Goal: Task Accomplishment & Management: Use online tool/utility

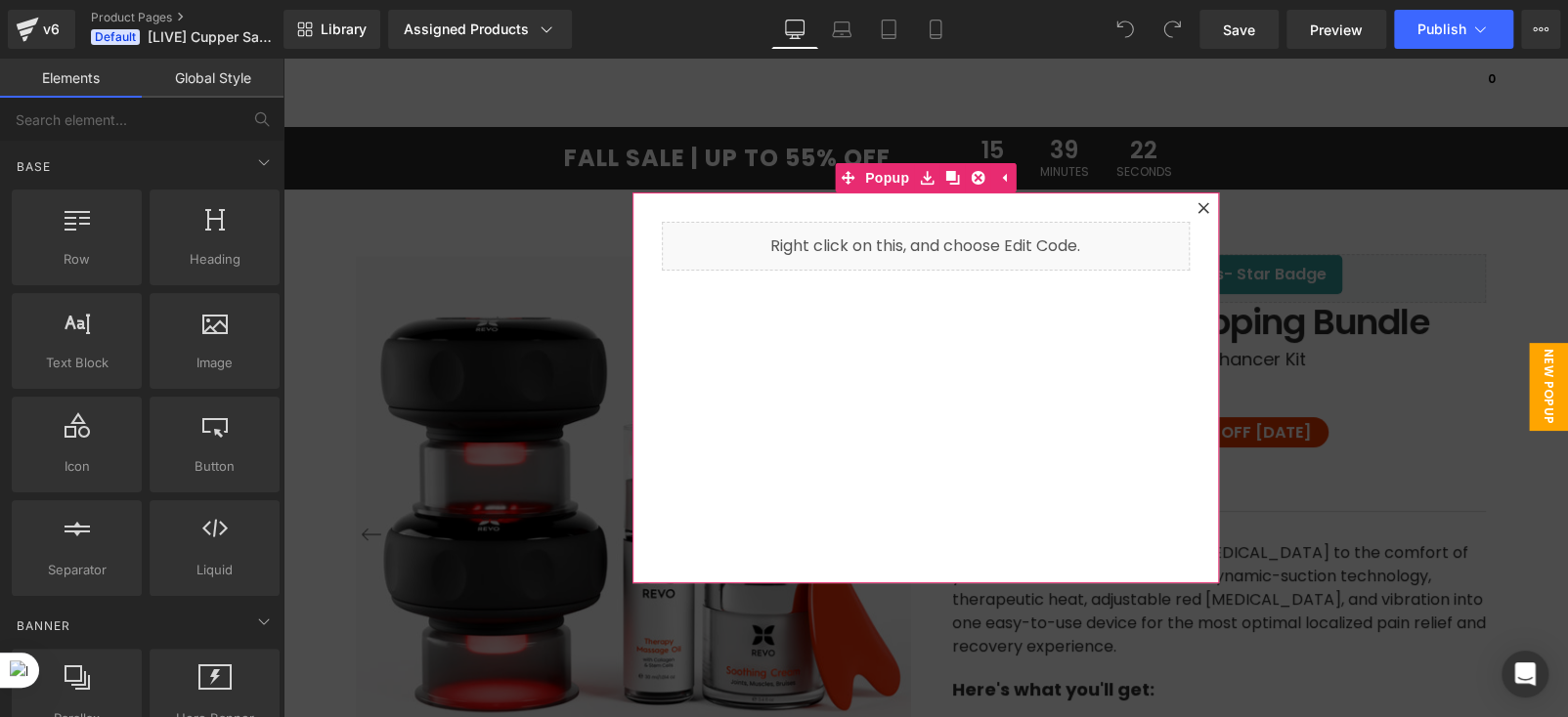
click at [1198, 209] on icon at bounding box center [1204, 208] width 12 height 12
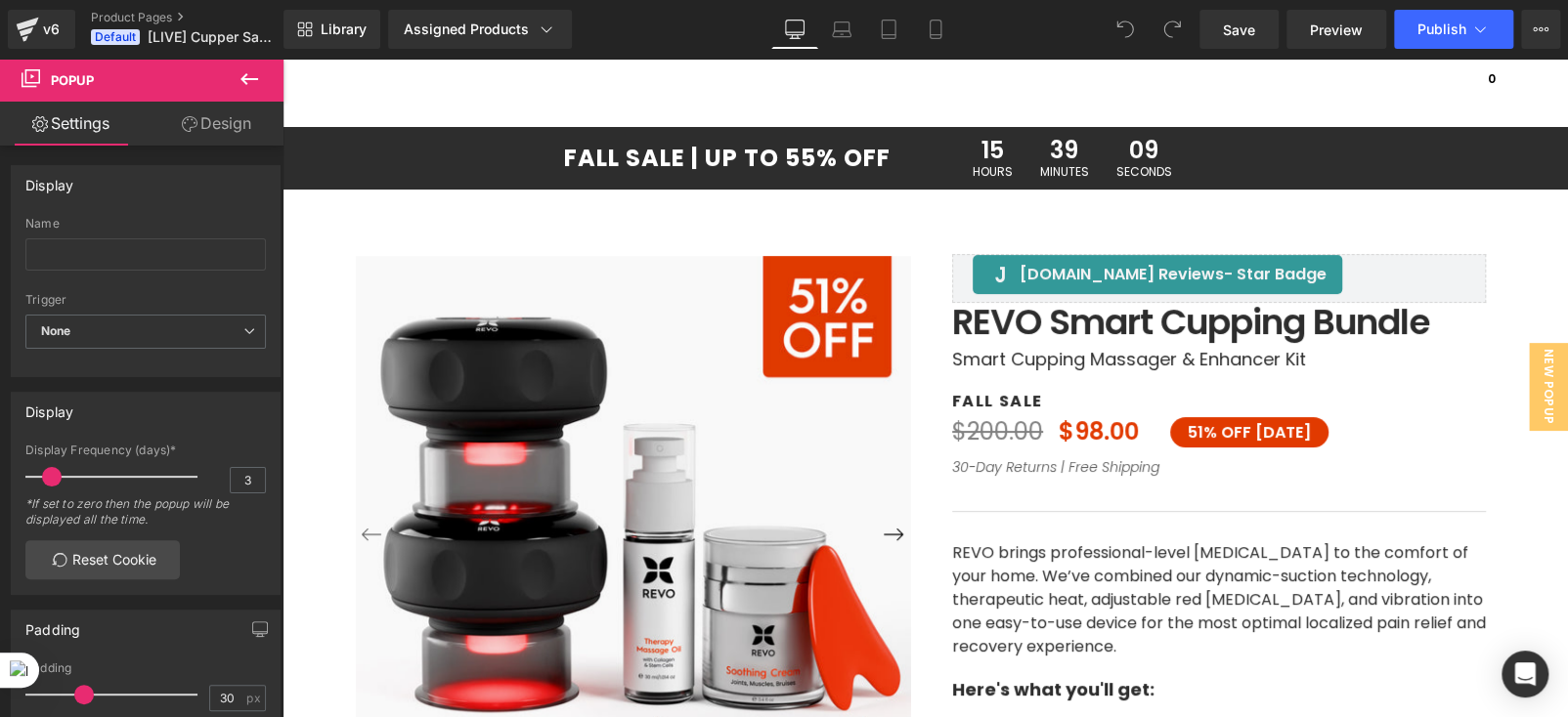
click at [655, 14] on div "Library Assigned Products Preview for Default Template REVO Smart Cupper Saving…" at bounding box center [925, 29] width 1284 height 39
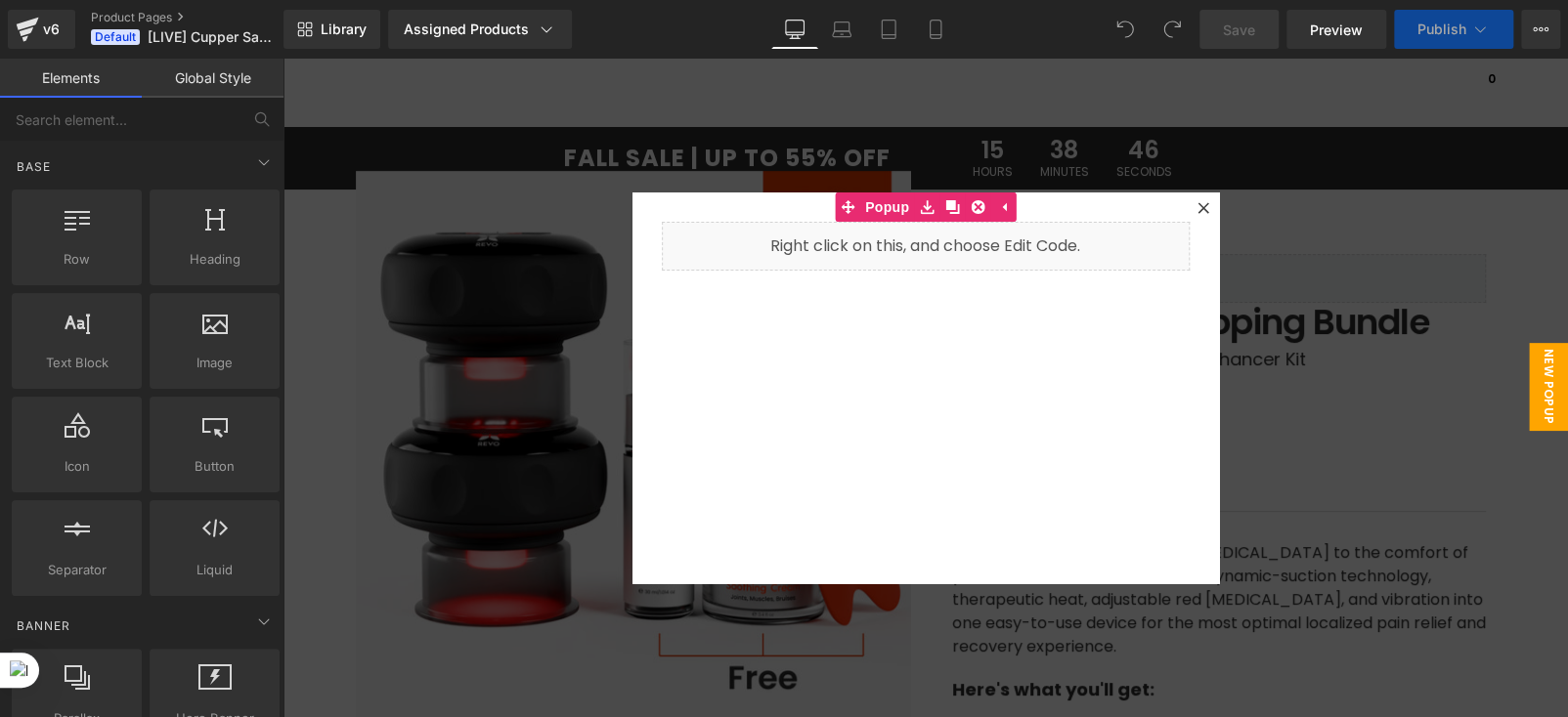
click at [1198, 205] on icon at bounding box center [1204, 208] width 12 height 12
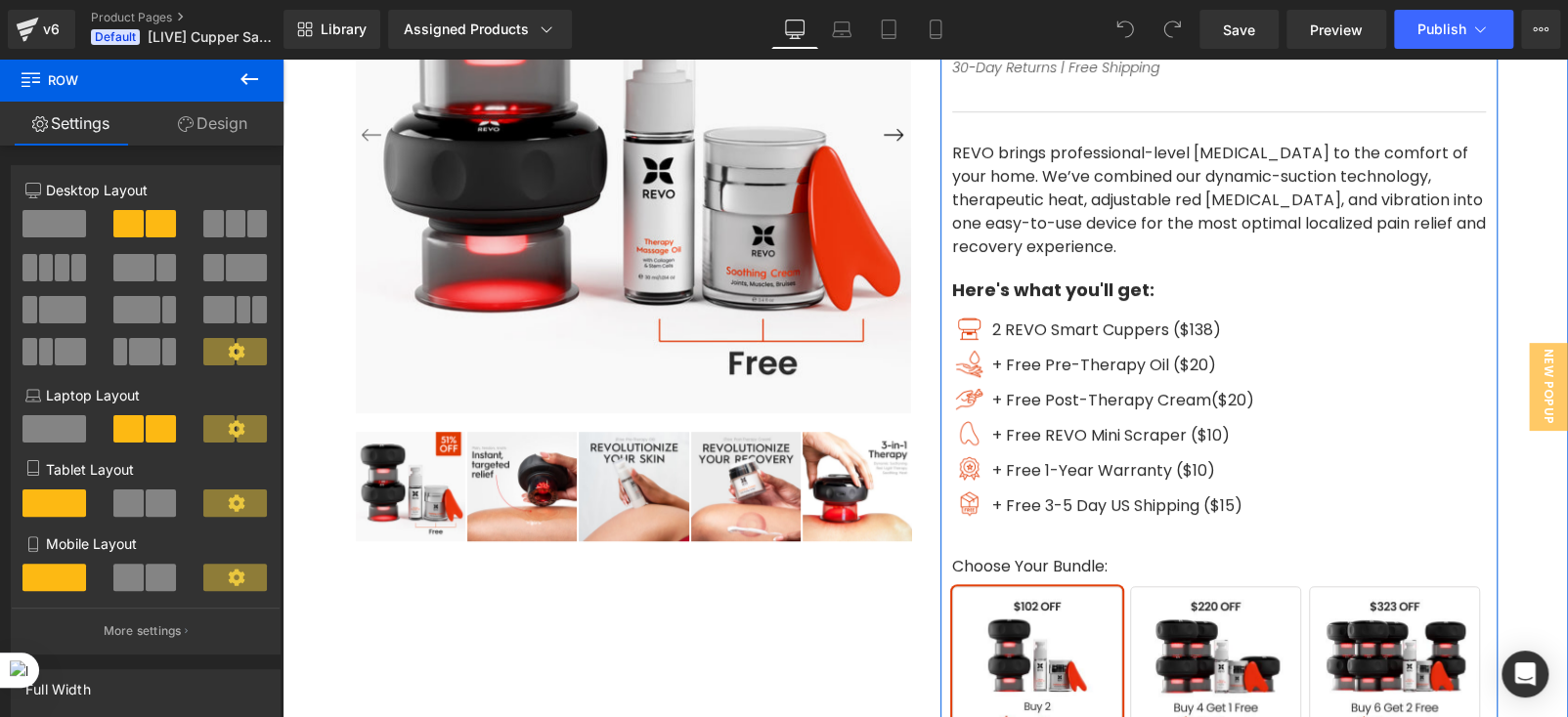
scroll to position [390, 0]
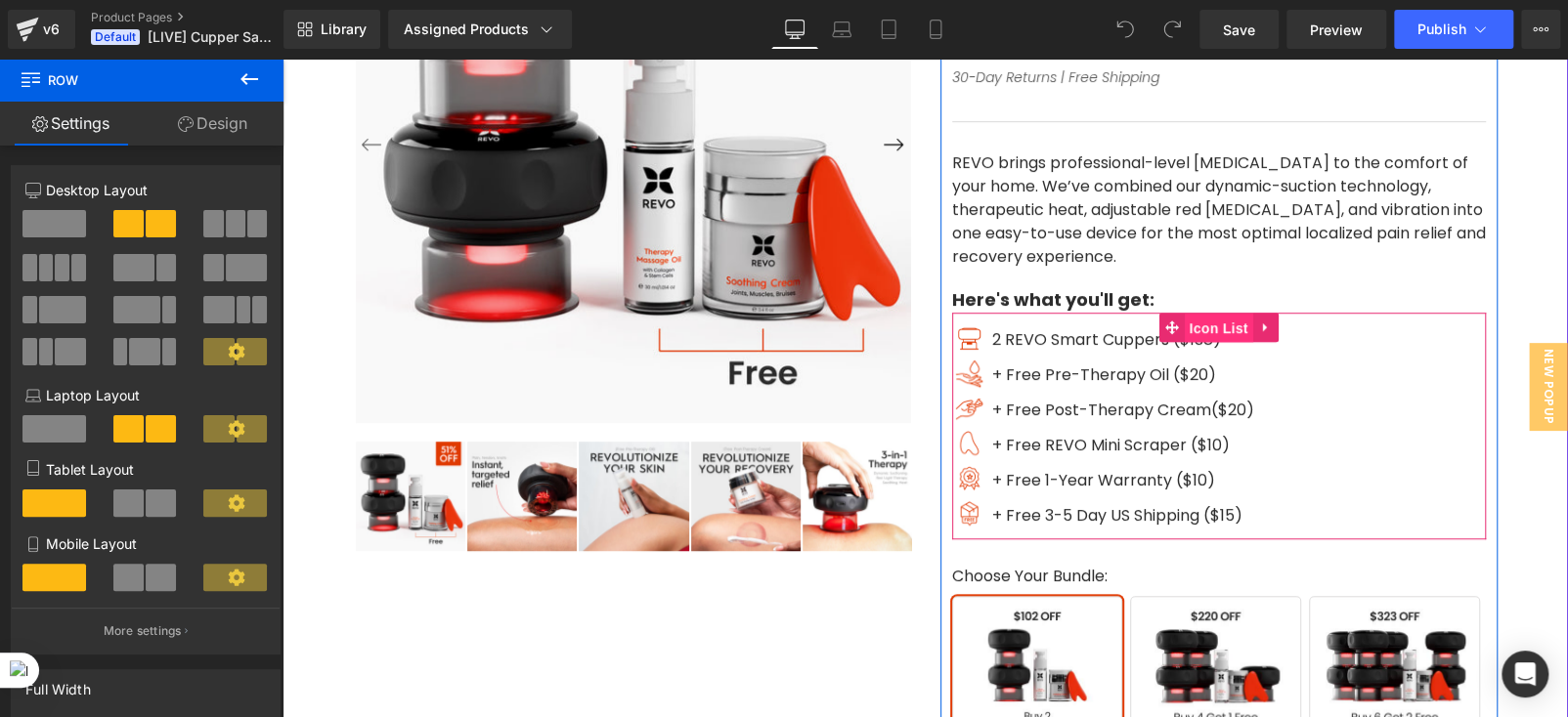
click at [1206, 315] on span "Icon List" at bounding box center [1218, 327] width 69 height 29
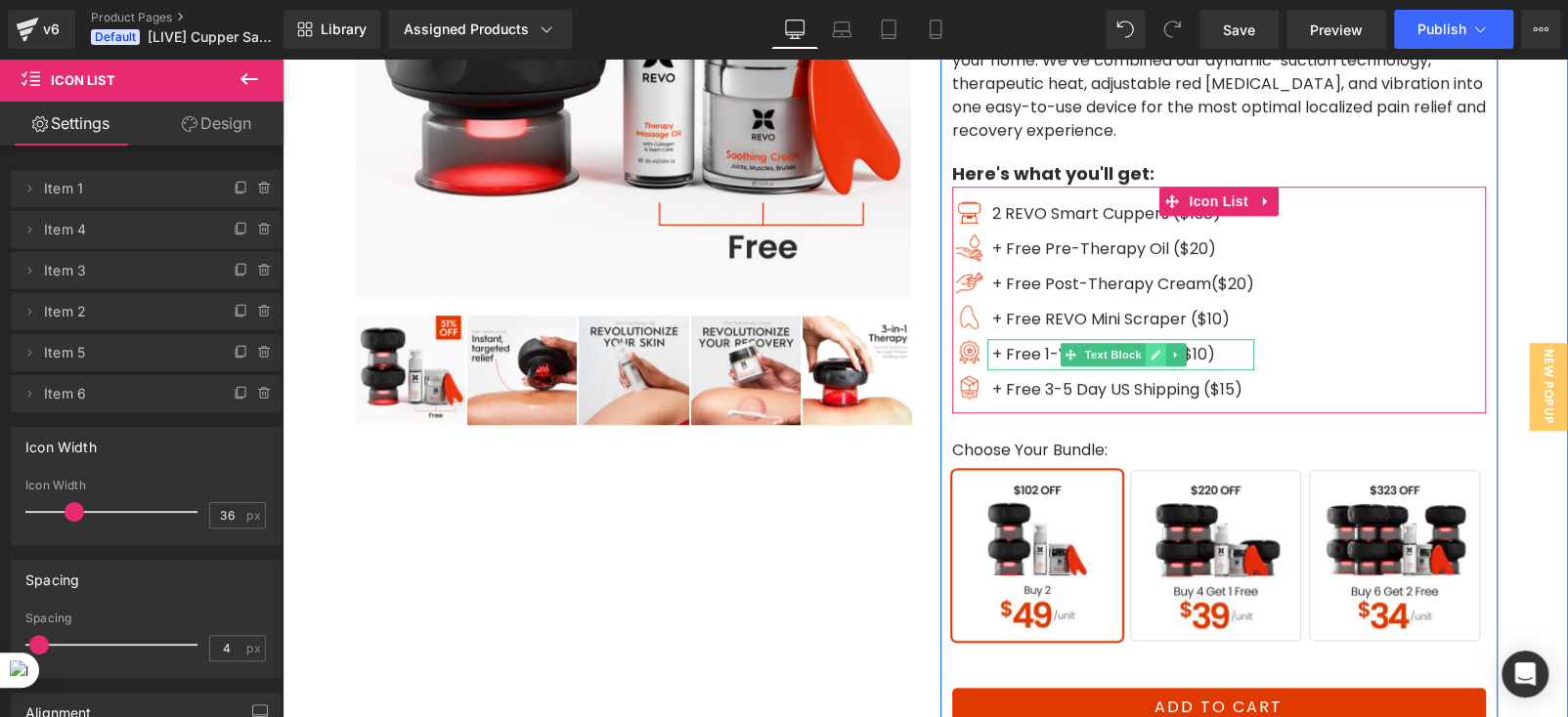
scroll to position [587, 0]
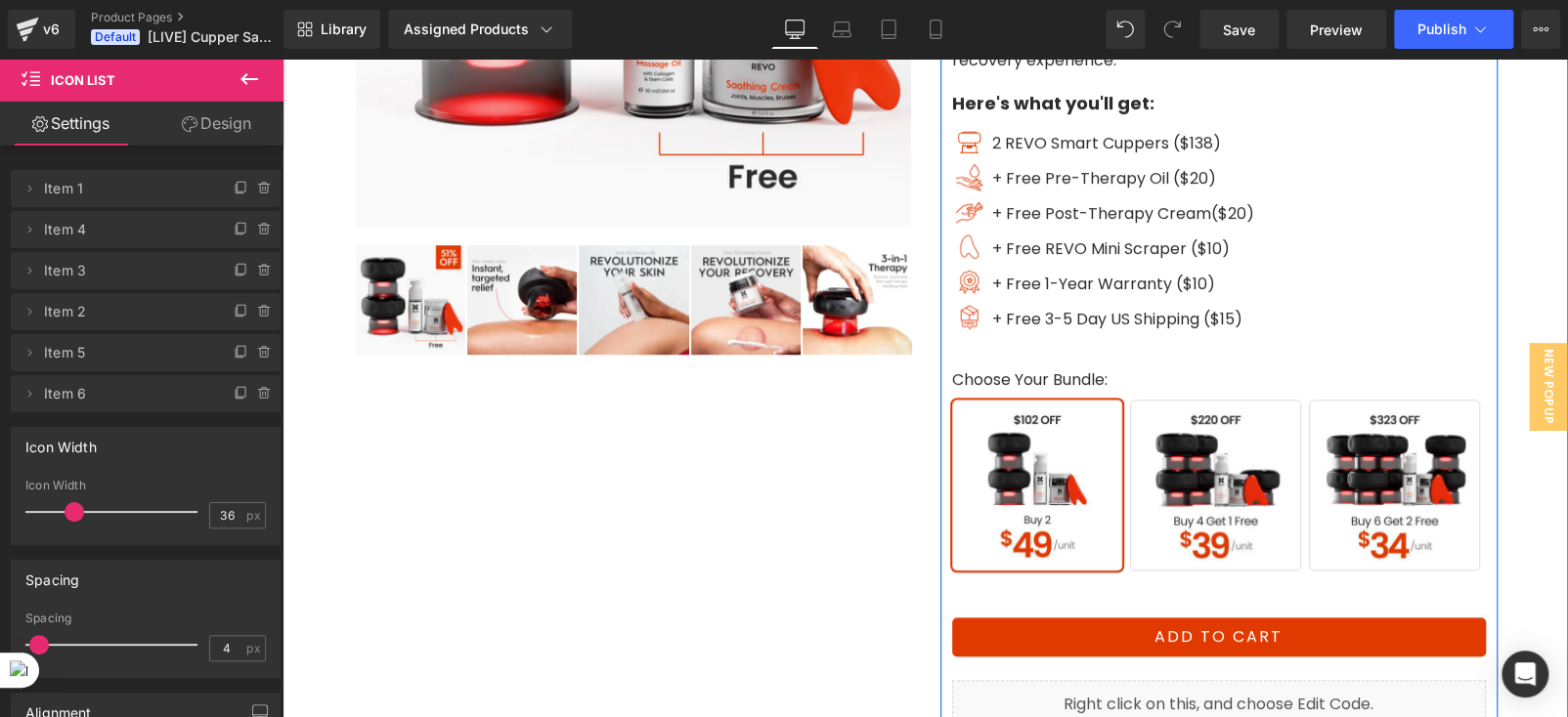
click at [1202, 466] on span "Buy 4 Get 1 Free" at bounding box center [1216, 485] width 171 height 171
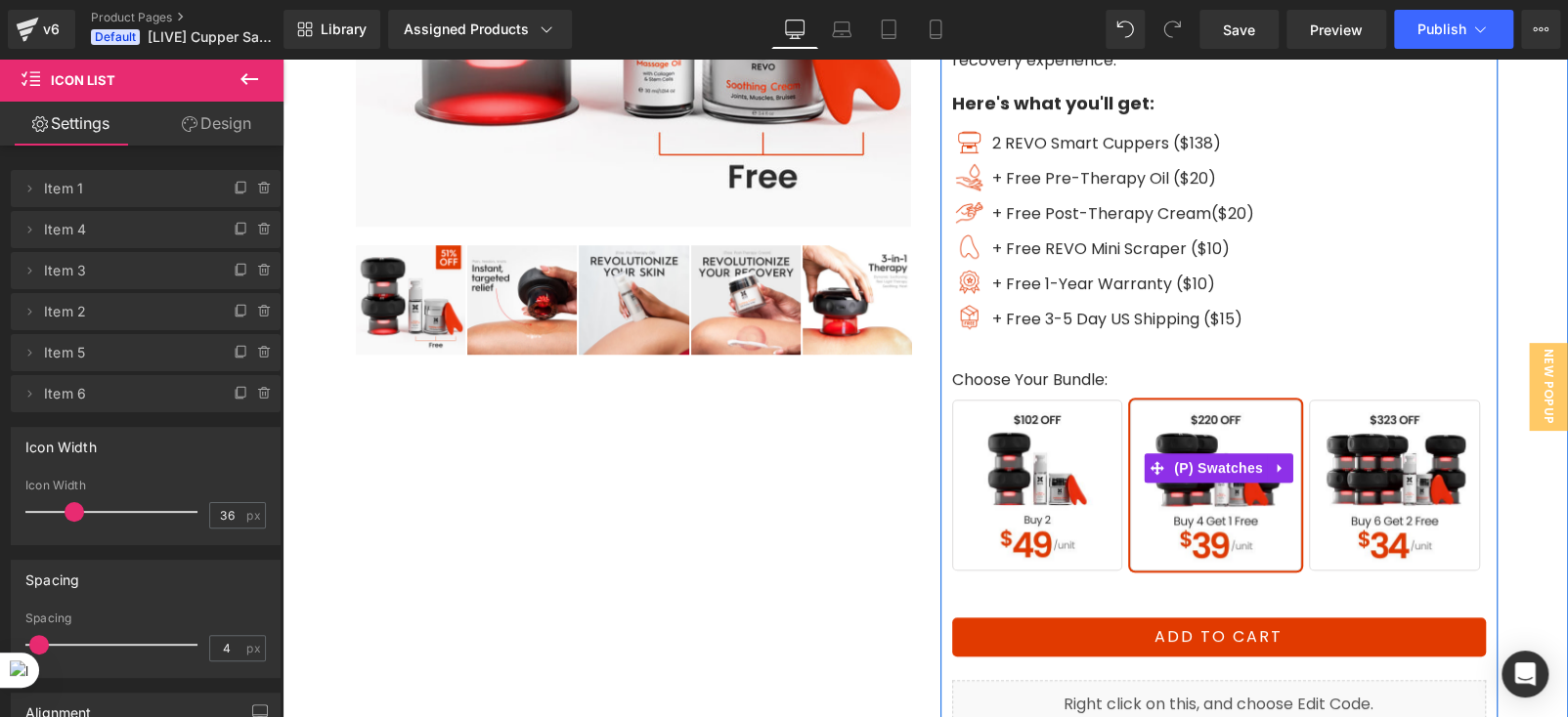
click at [1346, 484] on span "Buy 6 Get 2 Free" at bounding box center [1395, 485] width 171 height 171
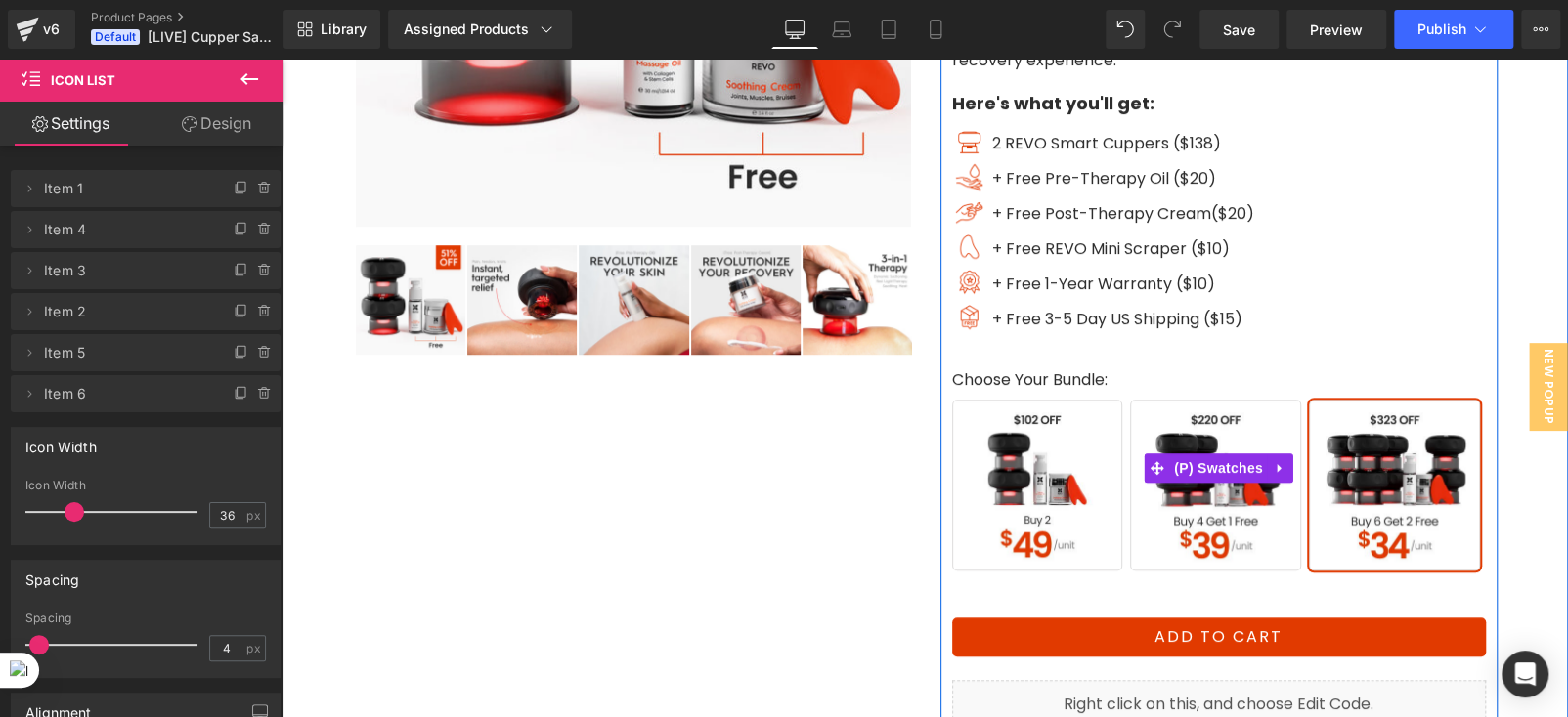
click at [1062, 494] on span "Buy 2" at bounding box center [1038, 485] width 171 height 171
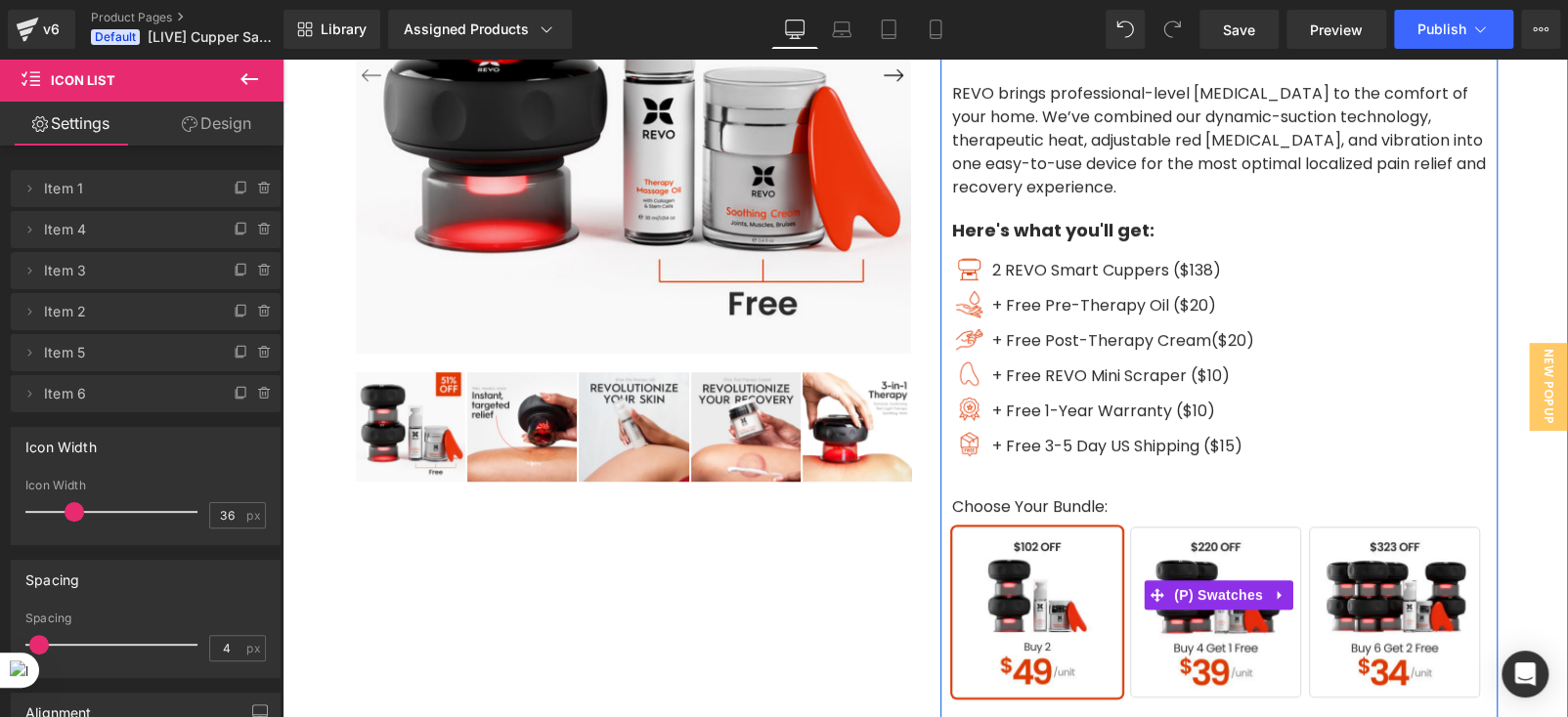
scroll to position [390, 0]
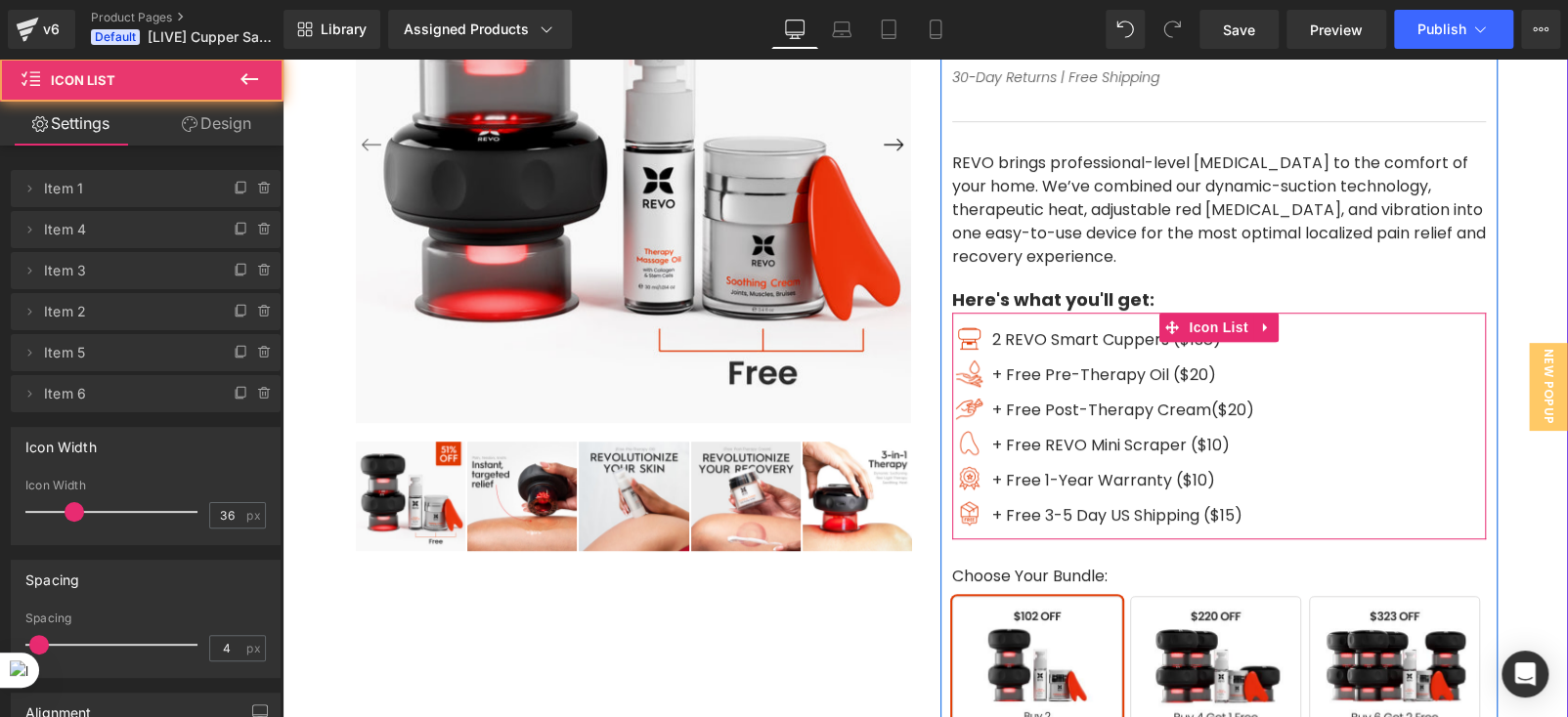
click at [1349, 343] on div "Image 2 REVO Smart Cuppers ($138) Text Block Image + Free Pre-Therapy Oil ($20)…" at bounding box center [1219, 432] width 534 height 215
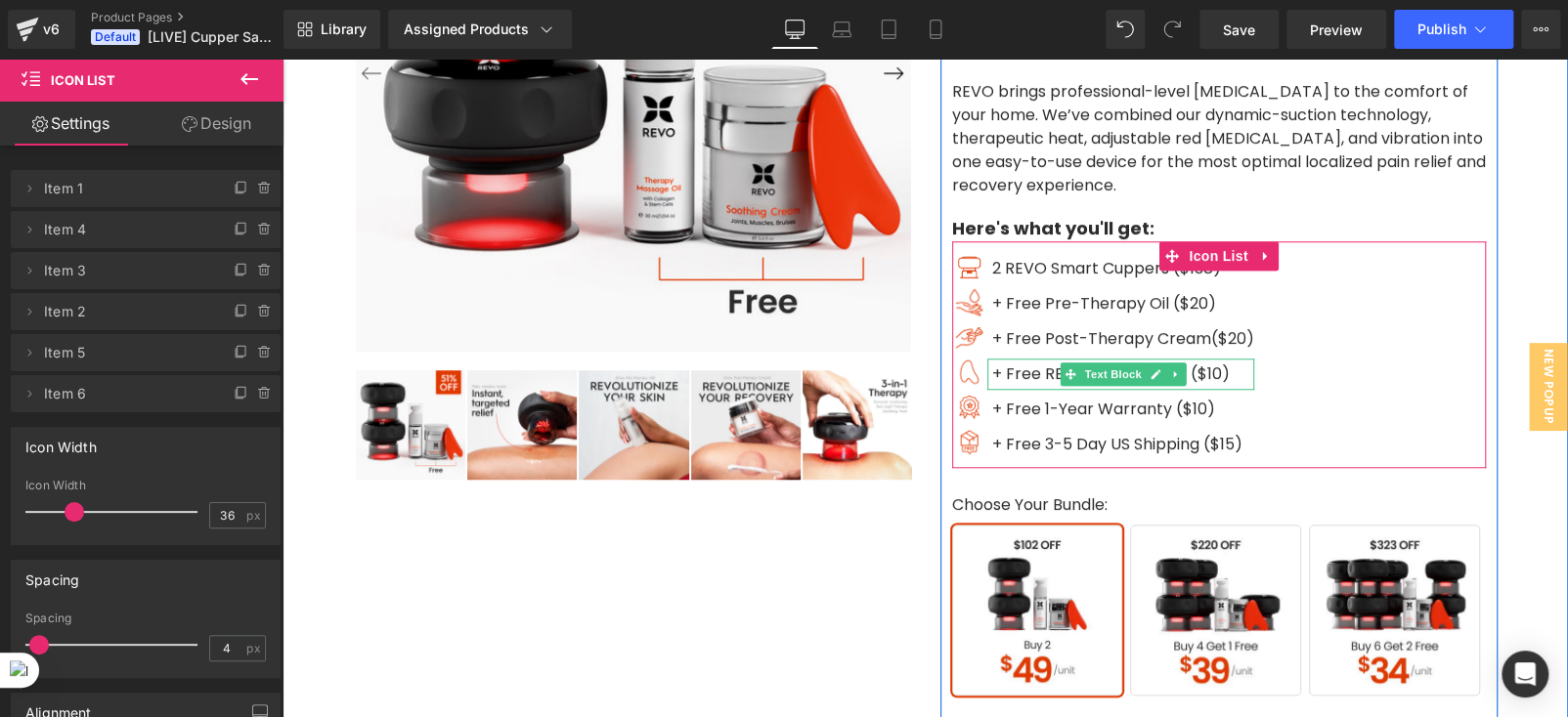
scroll to position [488, 0]
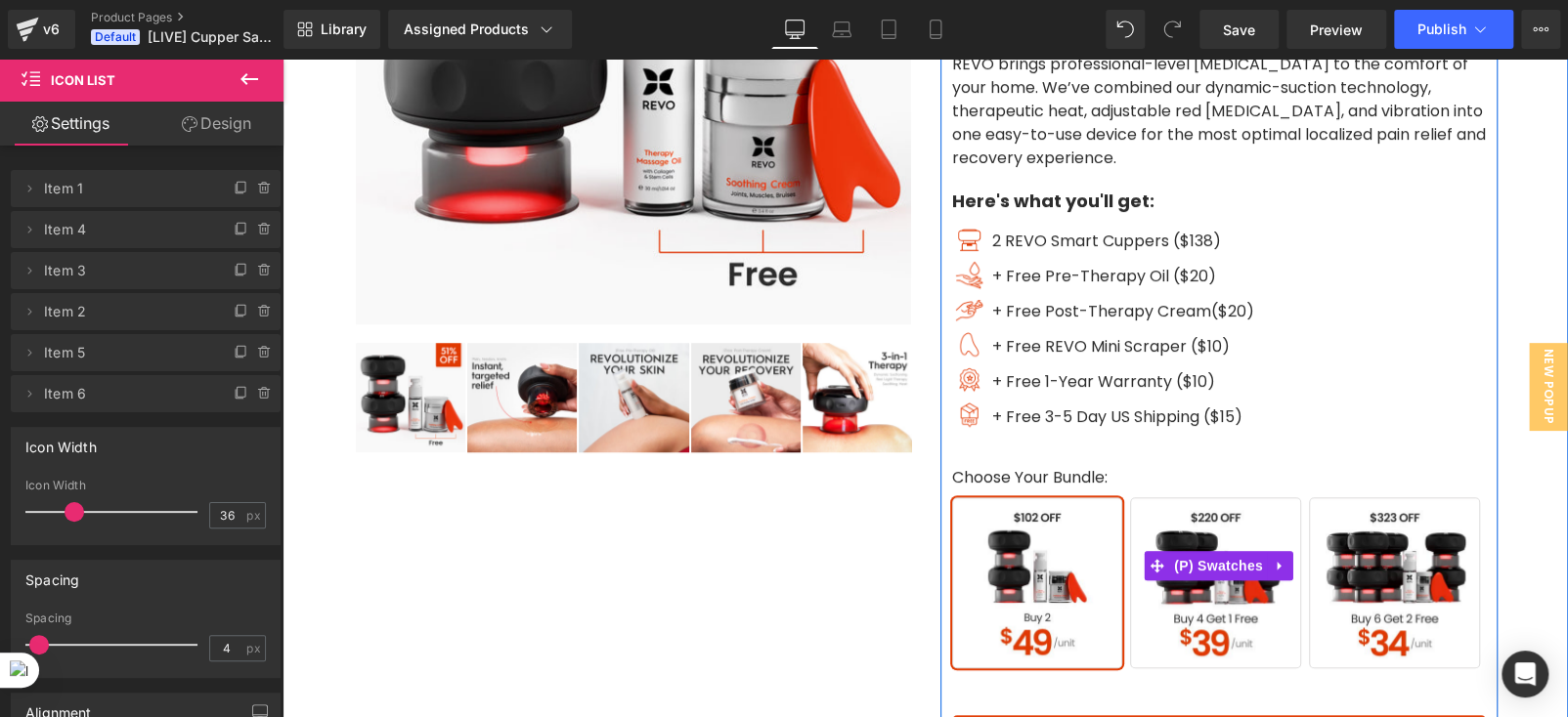
click at [1207, 606] on span "Buy 4 Get 1 Free" at bounding box center [1216, 583] width 171 height 171
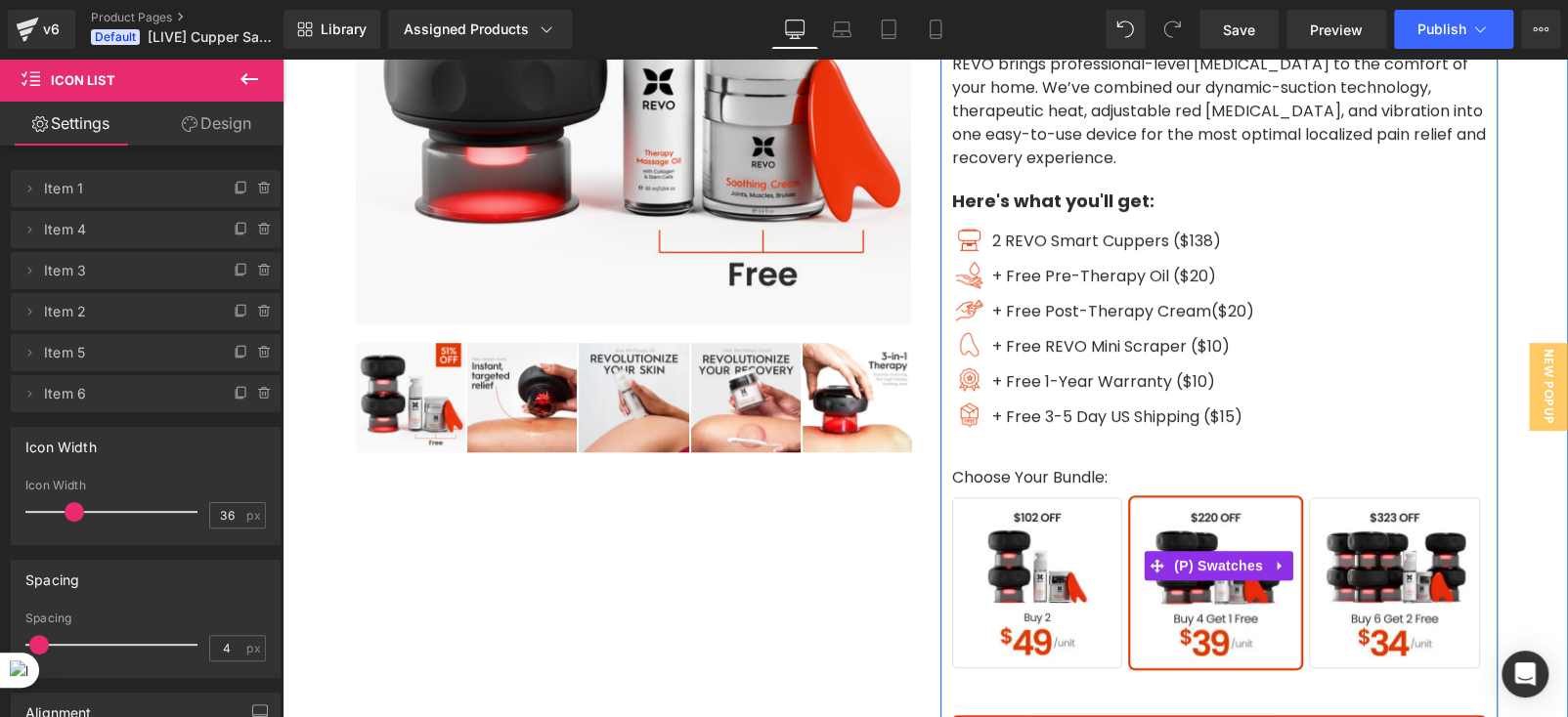
click at [1365, 591] on span "Buy 6 Get 2 Free" at bounding box center [1395, 583] width 171 height 171
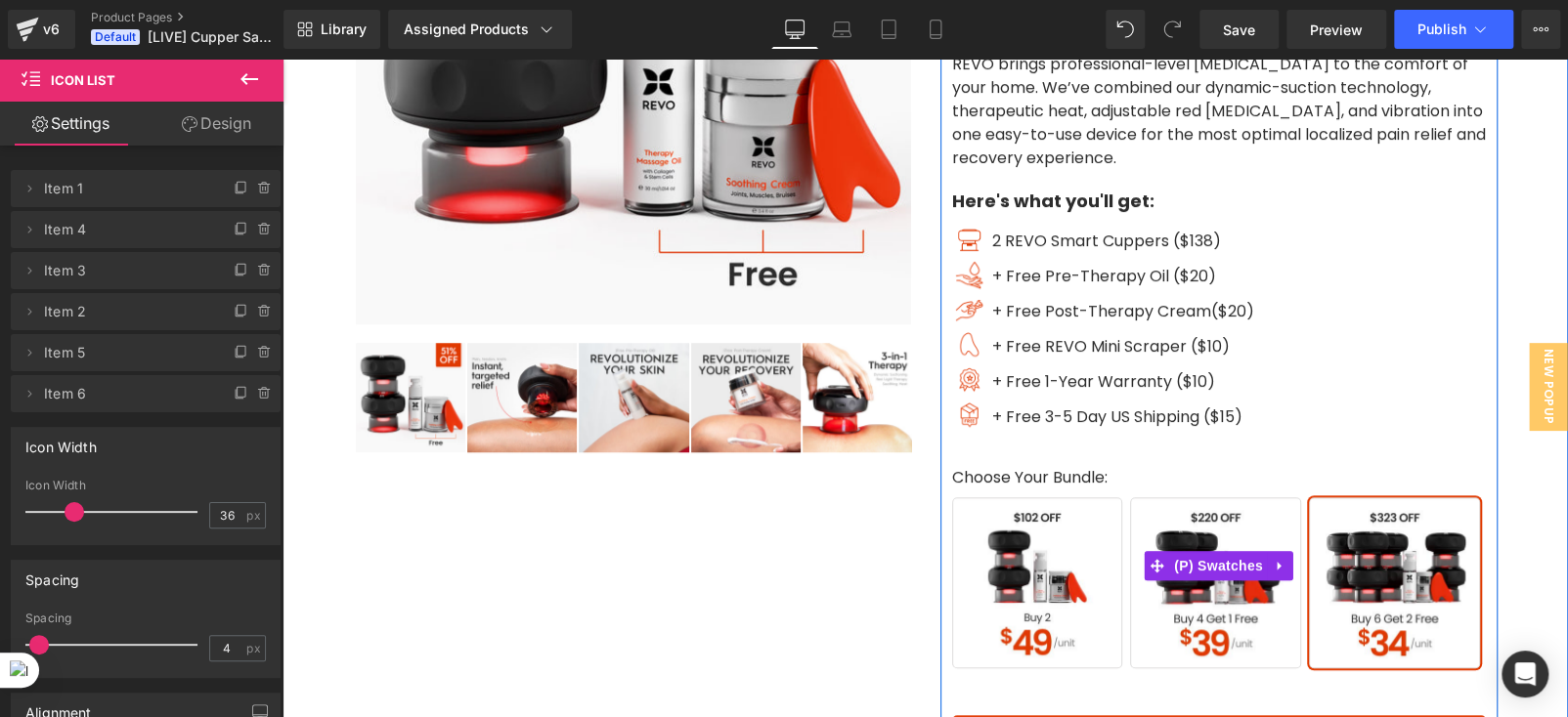
click at [1242, 602] on span "Buy 4 Get 1 Free" at bounding box center [1216, 583] width 171 height 171
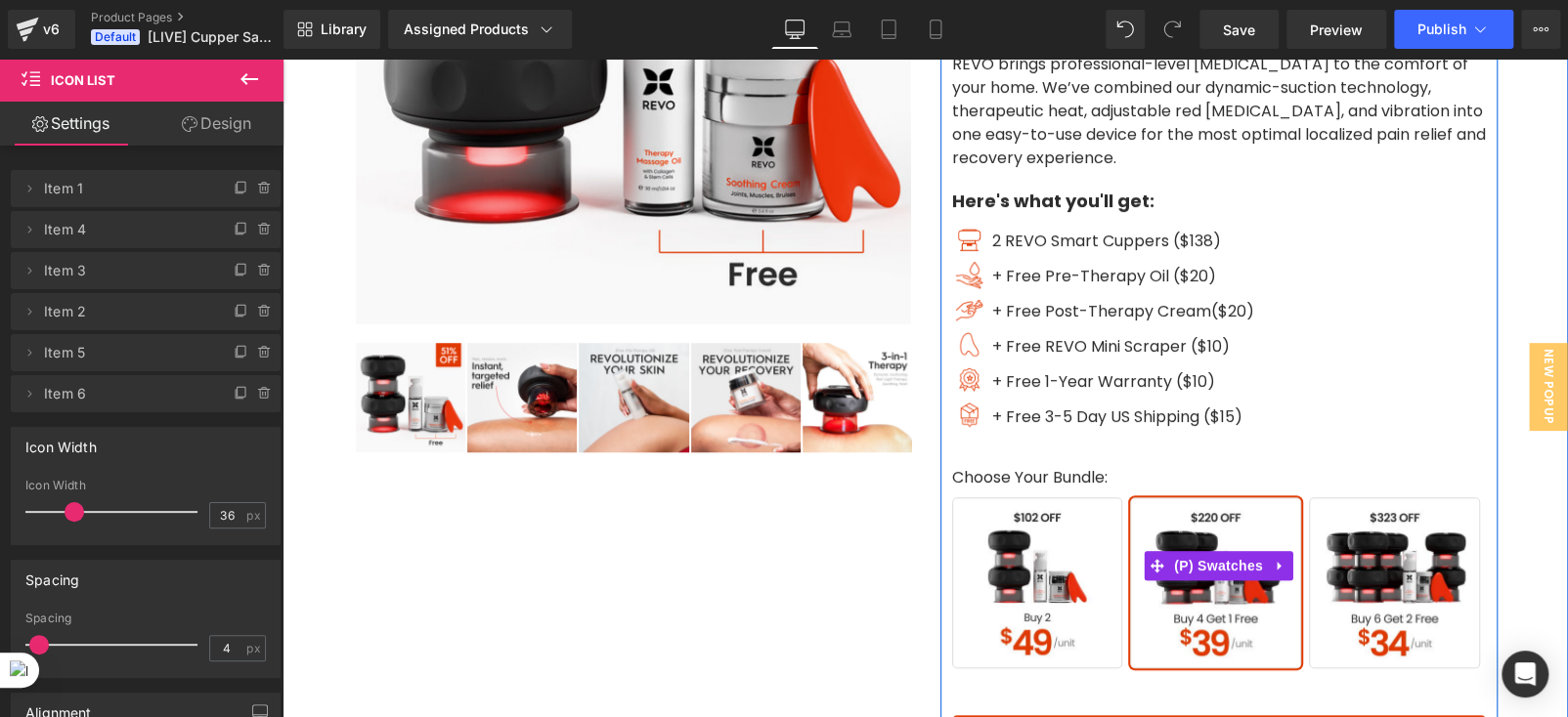
click at [1062, 630] on span "Buy 2" at bounding box center [1038, 583] width 171 height 171
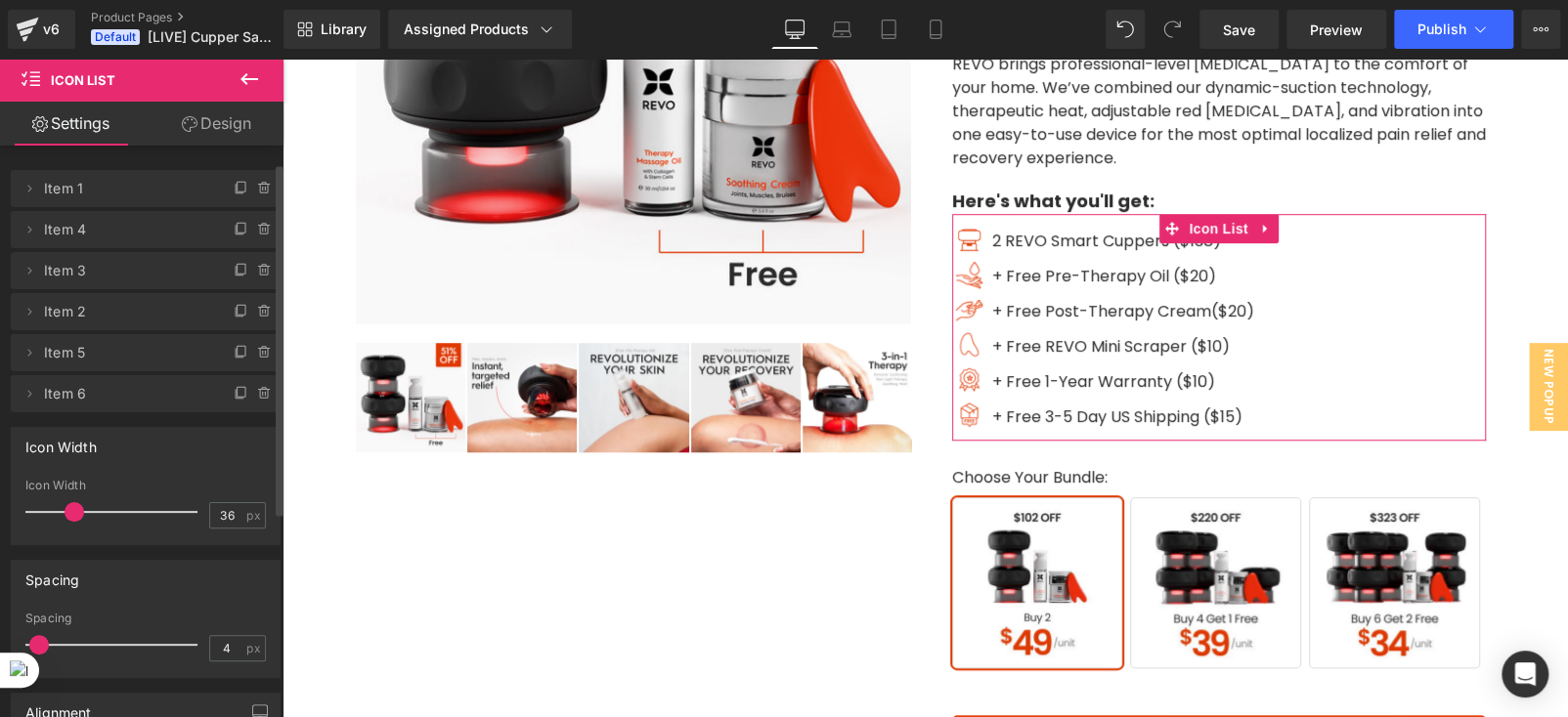
scroll to position [97, 0]
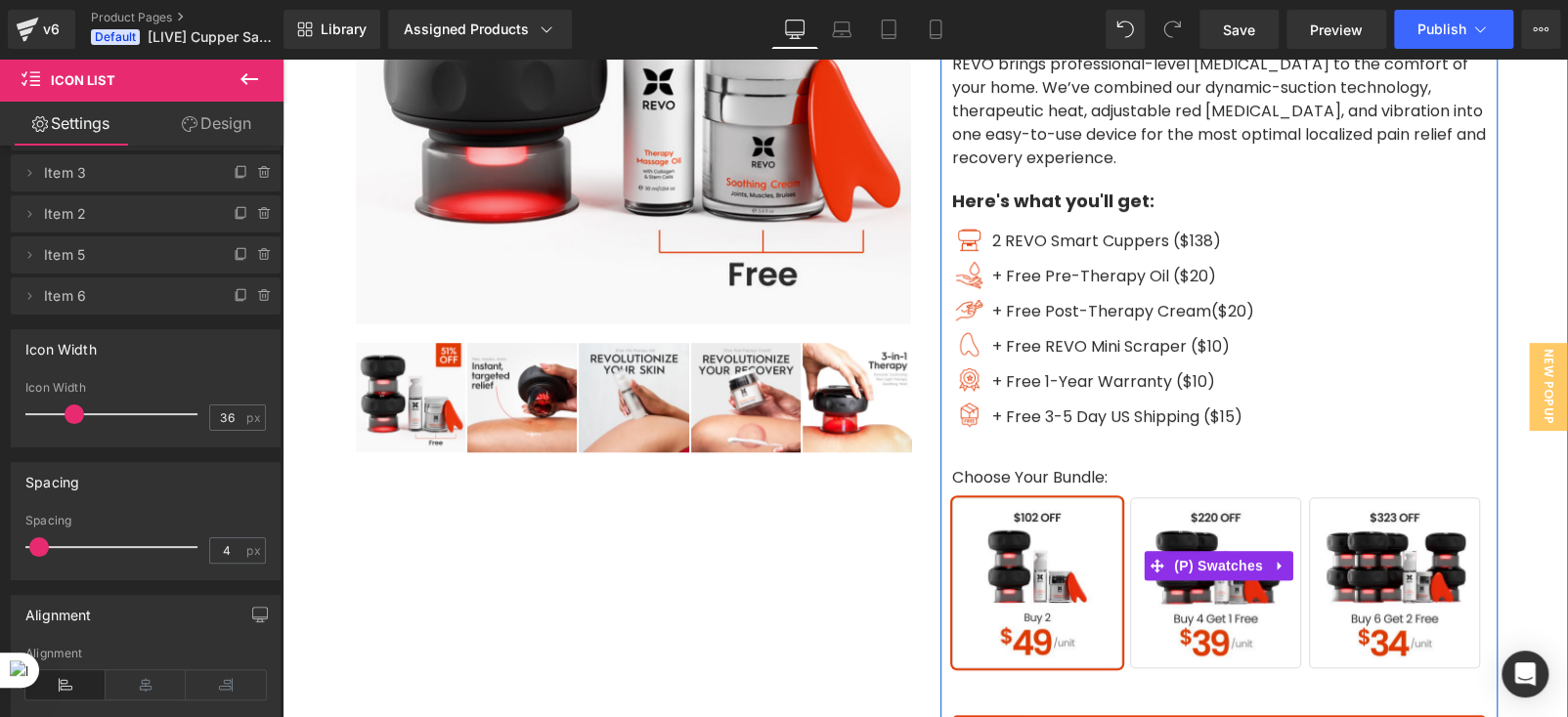
click at [1130, 583] on span "Buy 4 Get 1 Free" at bounding box center [1216, 583] width 171 height 171
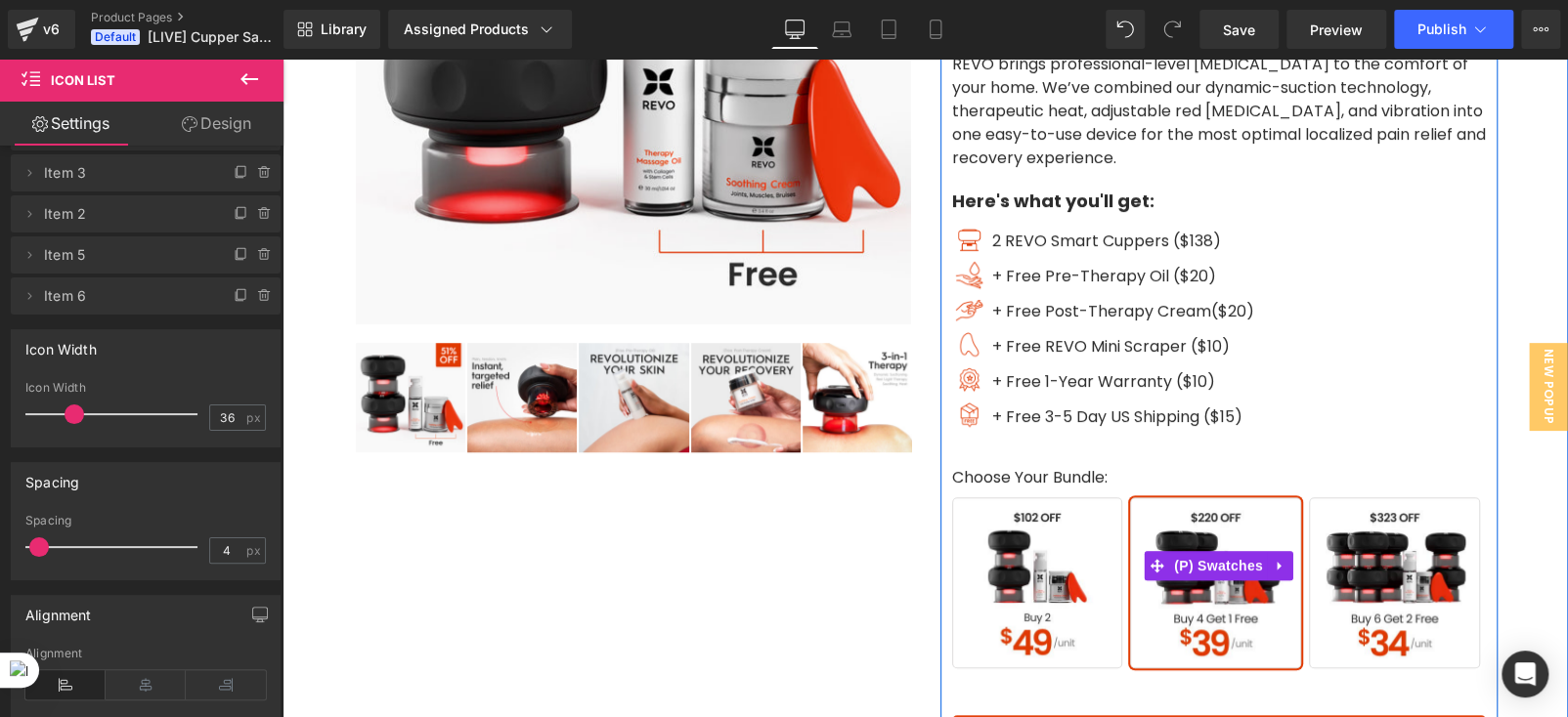
click at [1357, 614] on span "Buy 6 Get 2 Free" at bounding box center [1395, 583] width 171 height 171
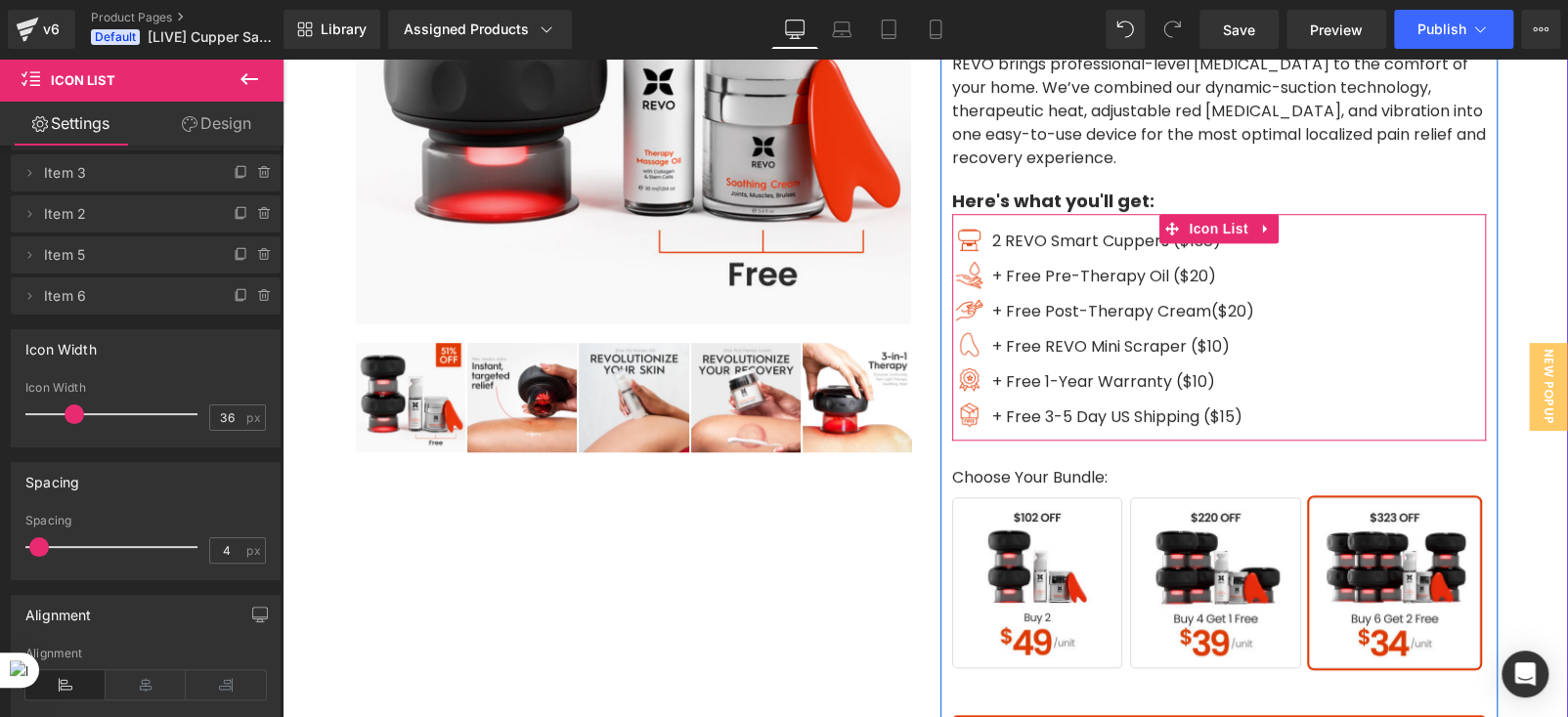
click at [965, 433] on ul "Image 2 REVO Smart Cuppers ($138) Text Block Image + Free Pre-Therapy Oil ($20)…" at bounding box center [1103, 331] width 302 height 211
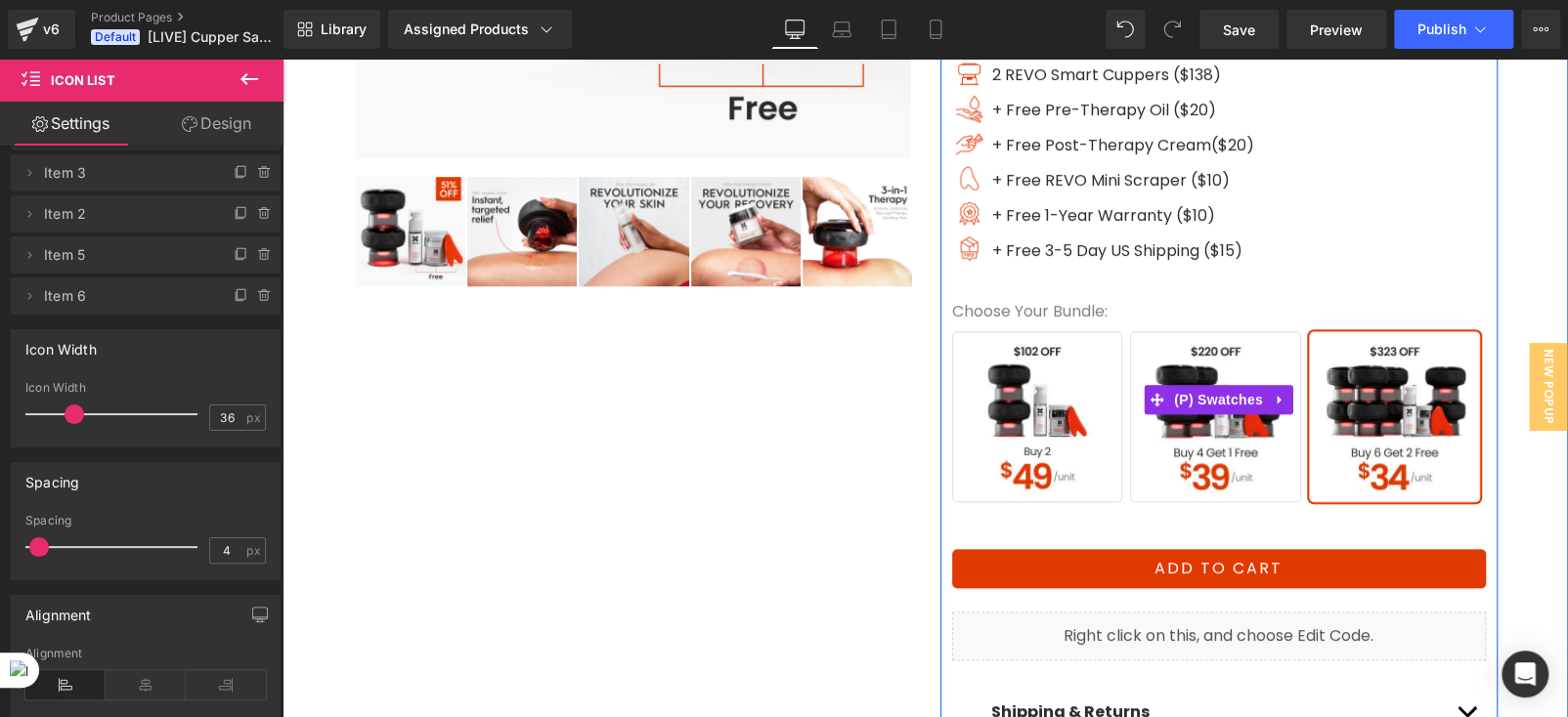
scroll to position [781, 0]
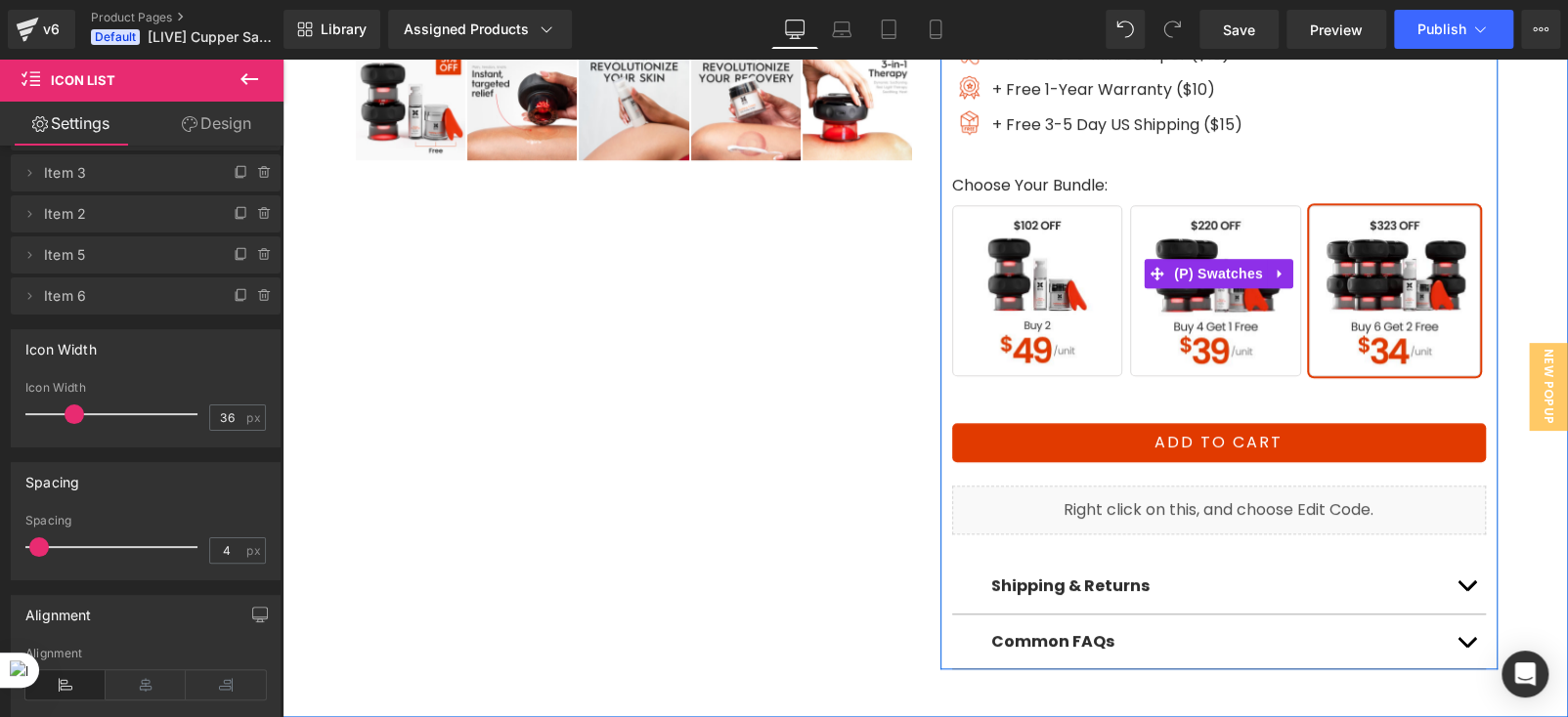
click at [1138, 360] on span "Buy 4 Get 1 Free" at bounding box center [1216, 290] width 171 height 171
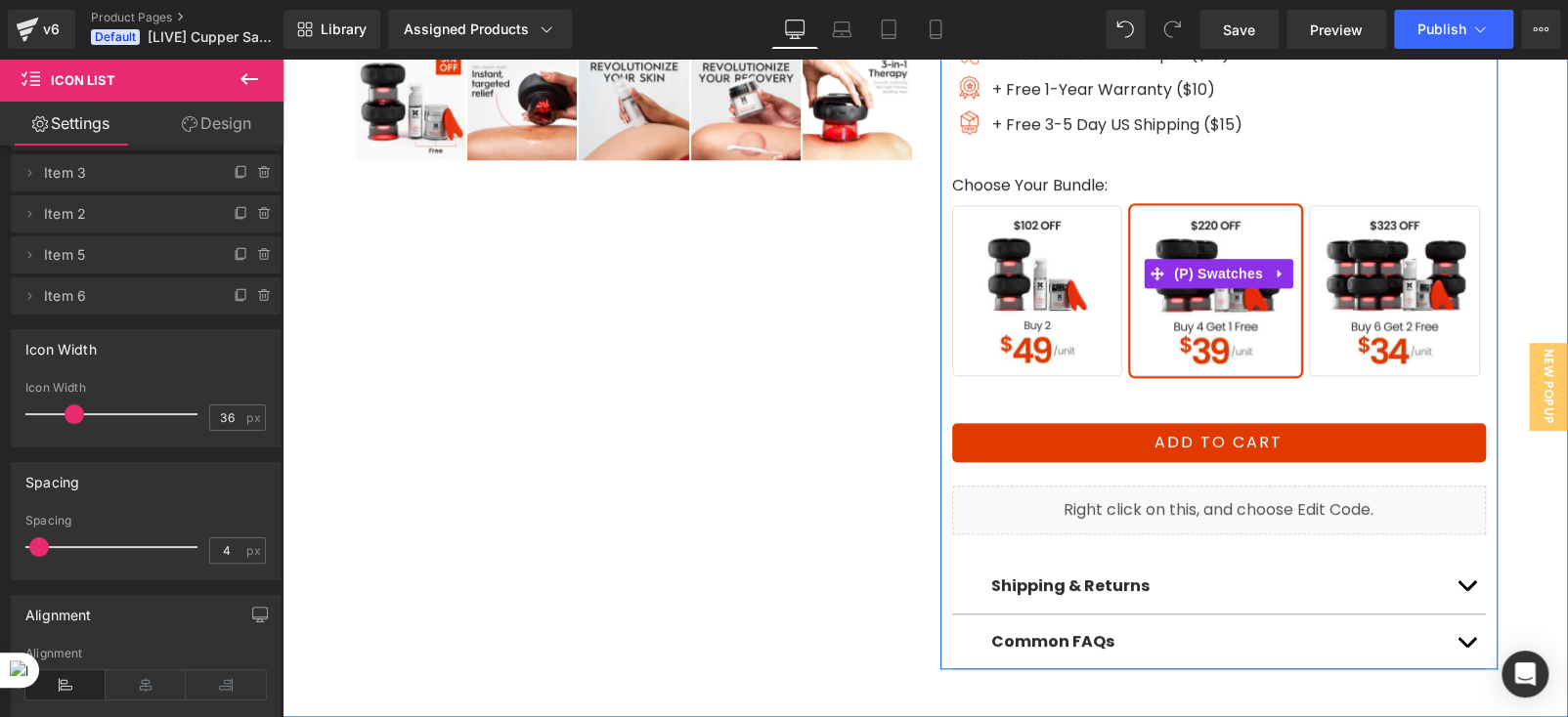
click at [1035, 337] on span "Buy 2" at bounding box center [1038, 290] width 171 height 171
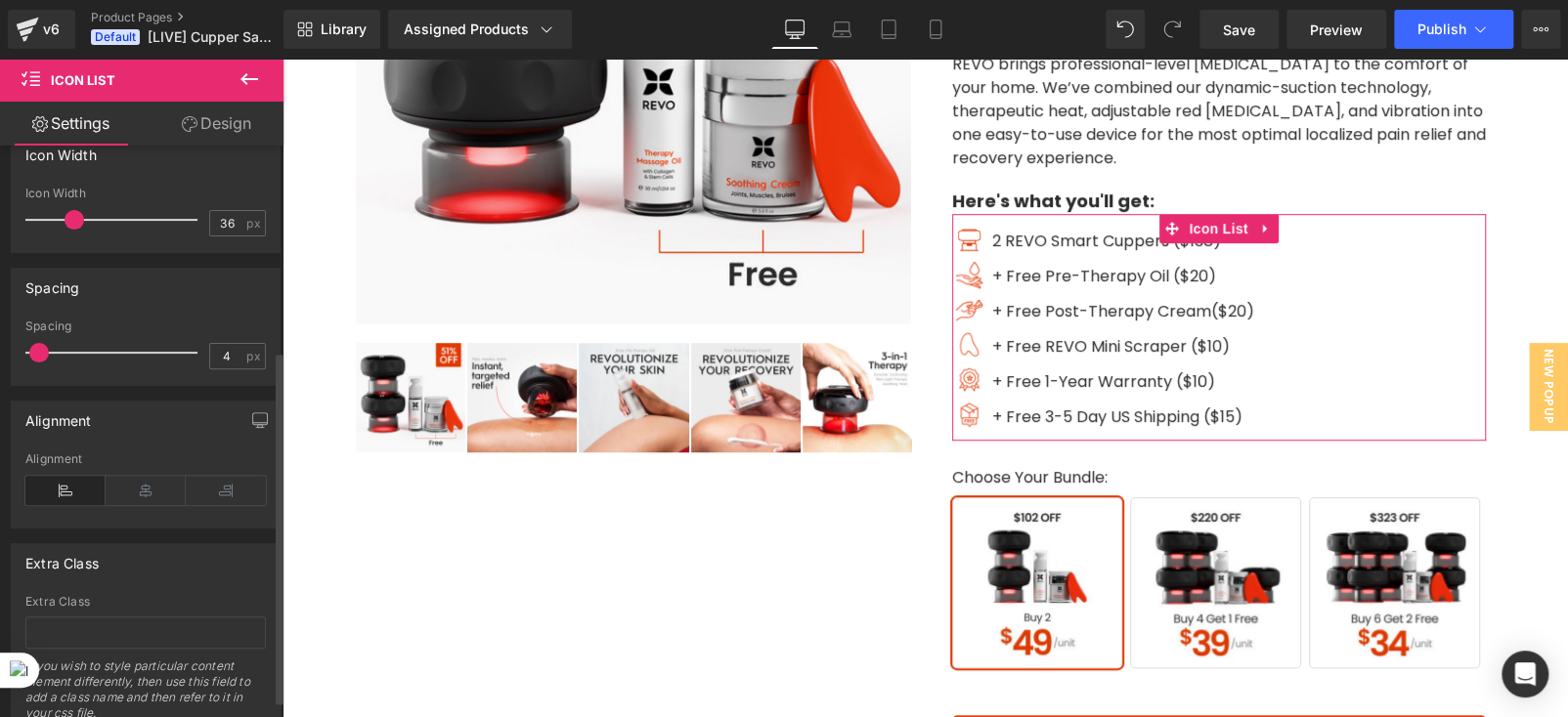
scroll to position [362, 0]
